Goal: Transaction & Acquisition: Purchase product/service

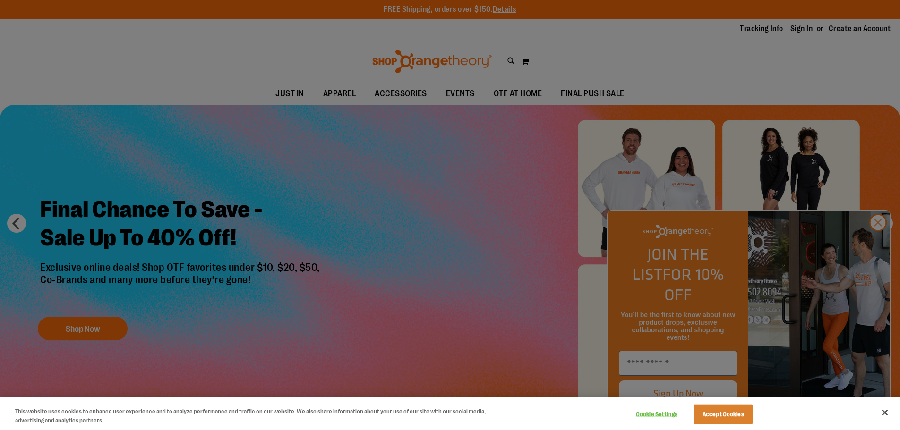
click at [878, 243] on div at bounding box center [450, 215] width 900 height 430
click at [873, 238] on div at bounding box center [450, 215] width 900 height 430
click at [727, 417] on button "Accept Cookies" at bounding box center [722, 415] width 59 height 20
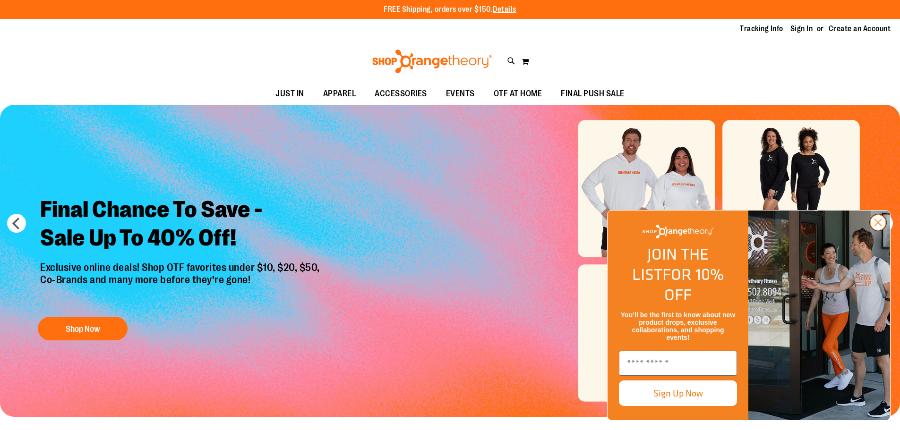
click at [878, 230] on circle "Close dialog" at bounding box center [878, 223] width 16 height 16
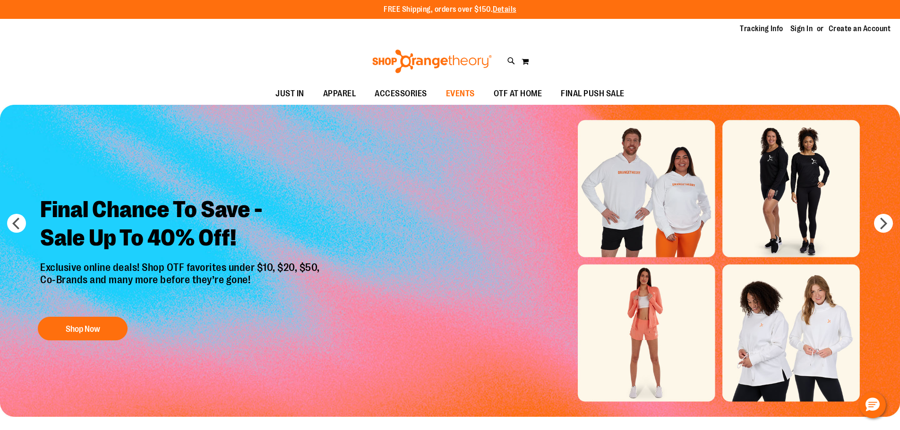
click at [467, 93] on span "EVENTS" at bounding box center [460, 93] width 29 height 21
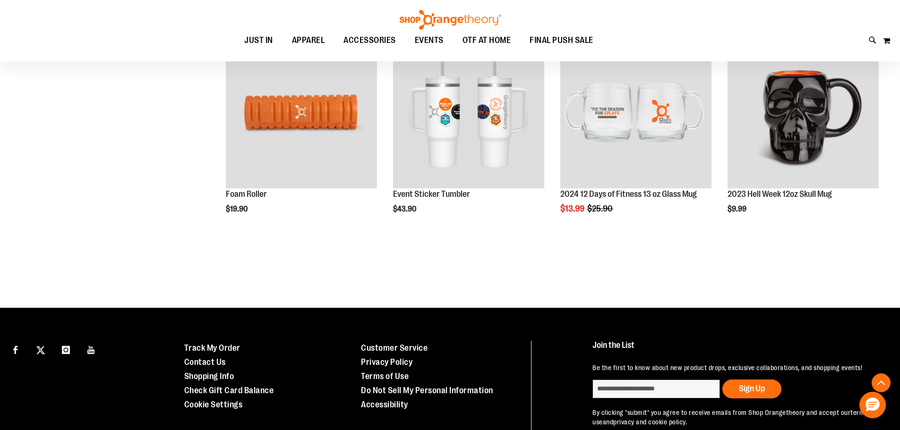
scroll to position [385, 0]
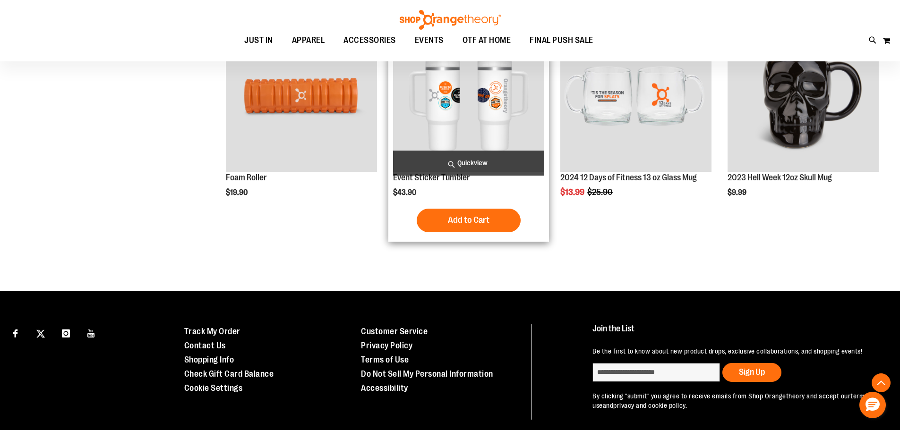
click at [471, 112] on img "product" at bounding box center [468, 96] width 151 height 151
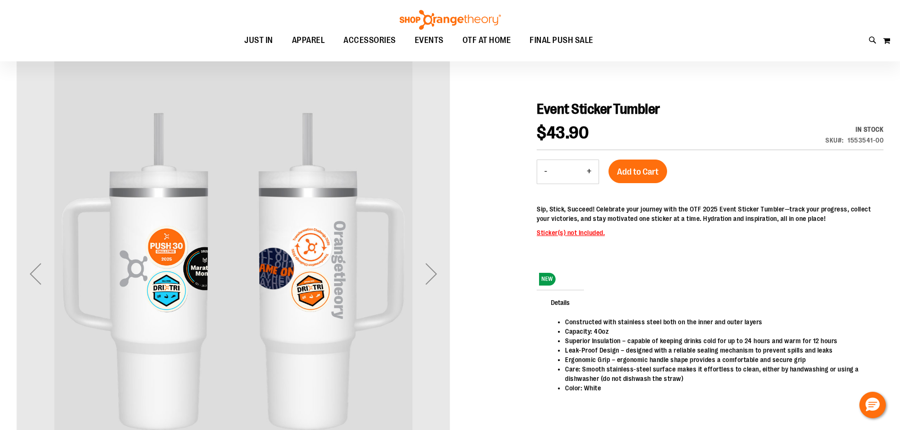
scroll to position [94, 0]
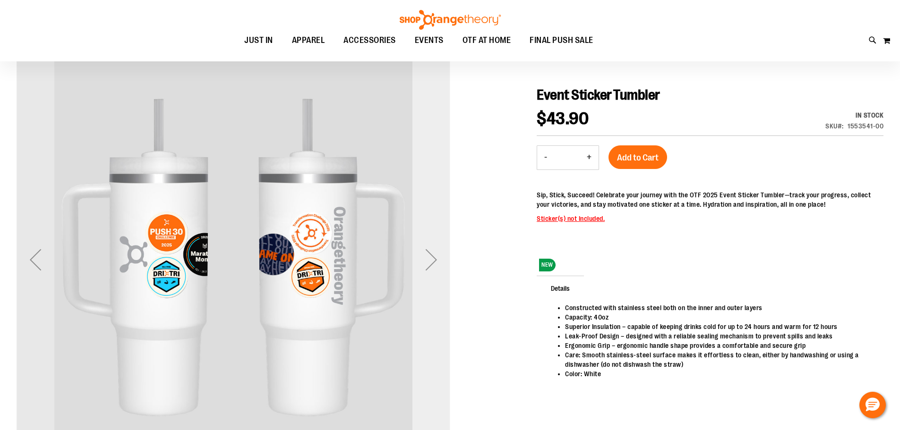
click at [433, 259] on div "Next" at bounding box center [431, 260] width 38 height 38
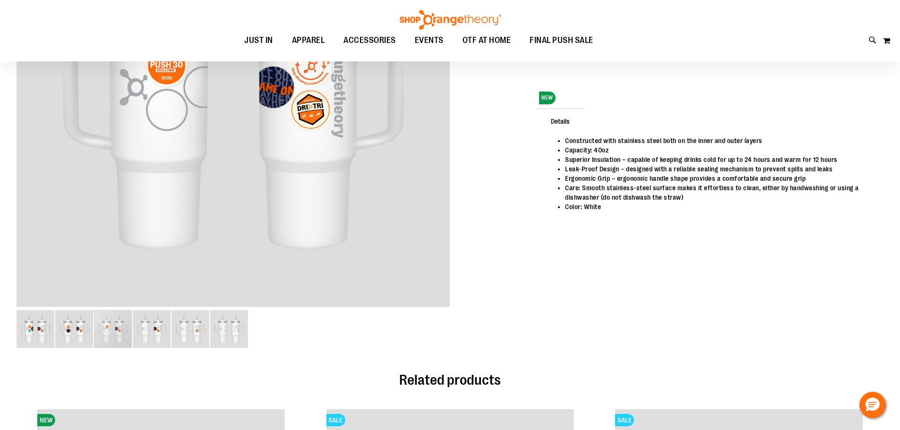
scroll to position [0, 0]
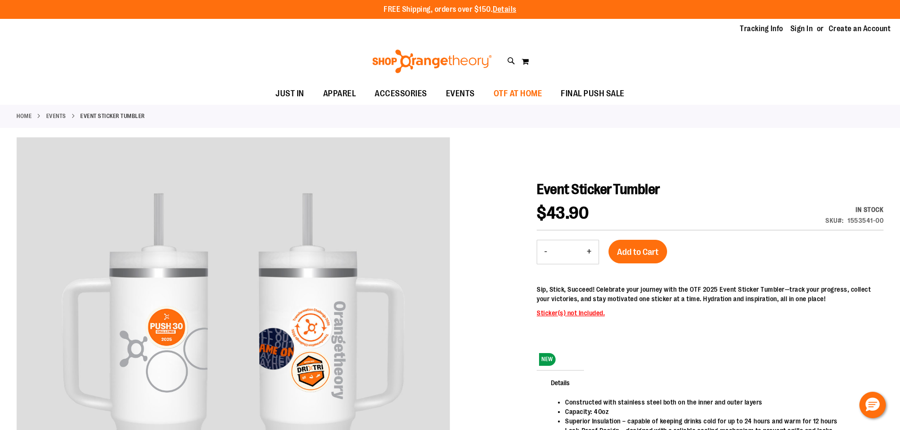
click at [523, 93] on span "OTF AT HOME" at bounding box center [518, 93] width 49 height 21
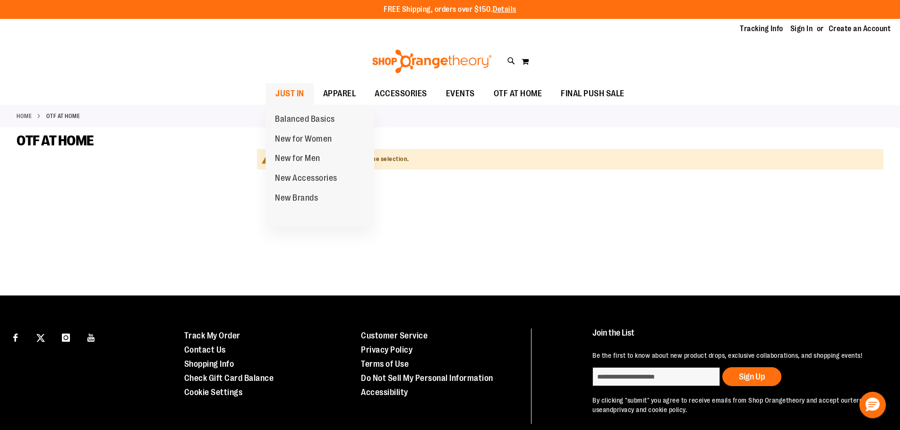
click at [298, 89] on span "JUST IN" at bounding box center [289, 93] width 29 height 21
click at [303, 136] on span "New for Women" at bounding box center [303, 140] width 57 height 12
click at [297, 139] on span "New for Women" at bounding box center [303, 140] width 57 height 12
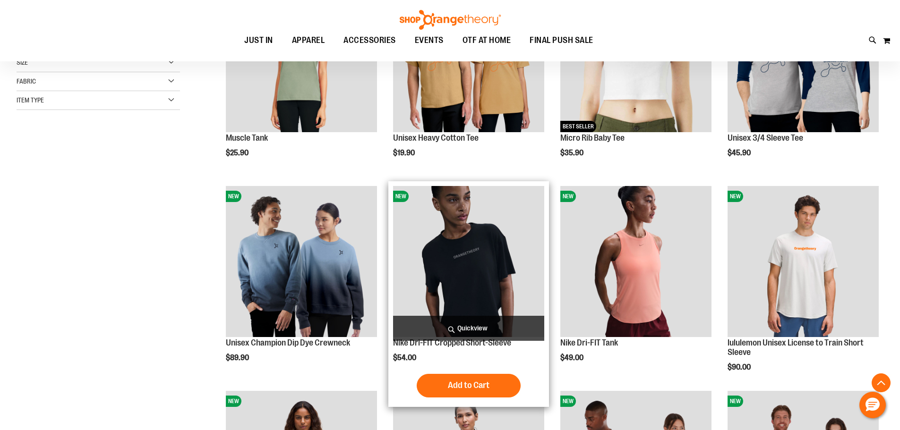
scroll to position [236, 0]
